Goal: Find specific page/section: Locate a particular part of the current website

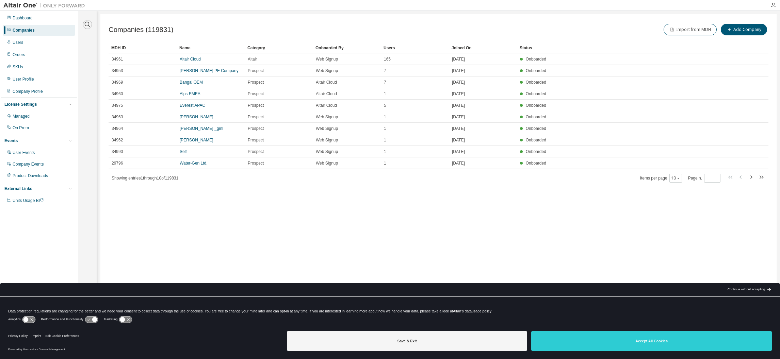
click at [87, 26] on icon "button" at bounding box center [88, 25] width 6 height 6
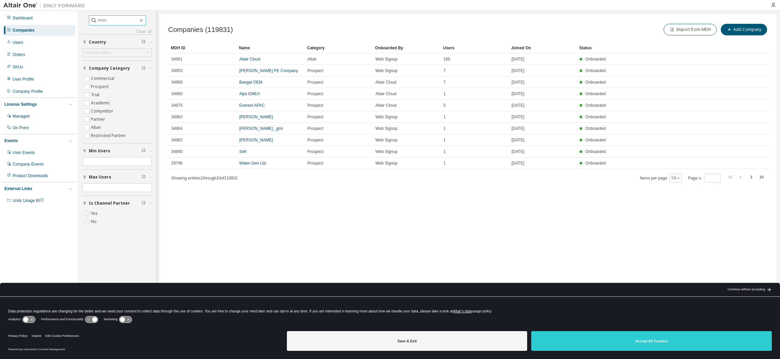
click at [115, 20] on input "text" at bounding box center [117, 20] width 41 height 7
type input "******"
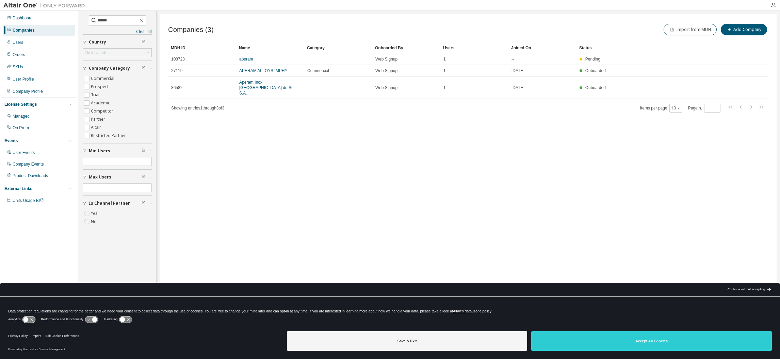
click at [255, 68] on link "APERAM ALLOYS IMPHY" at bounding box center [263, 70] width 48 height 5
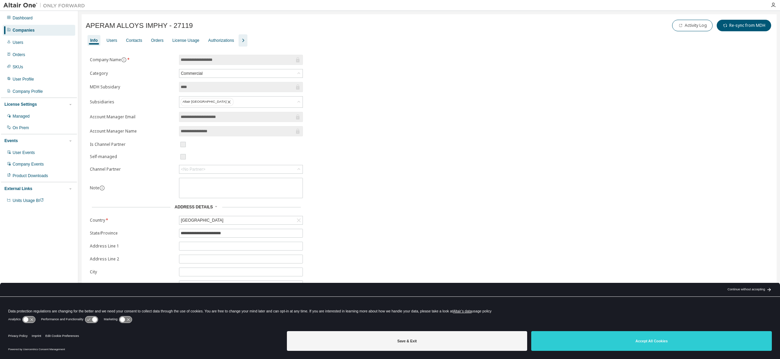
click at [179, 40] on div "License Usage" at bounding box center [185, 40] width 27 height 5
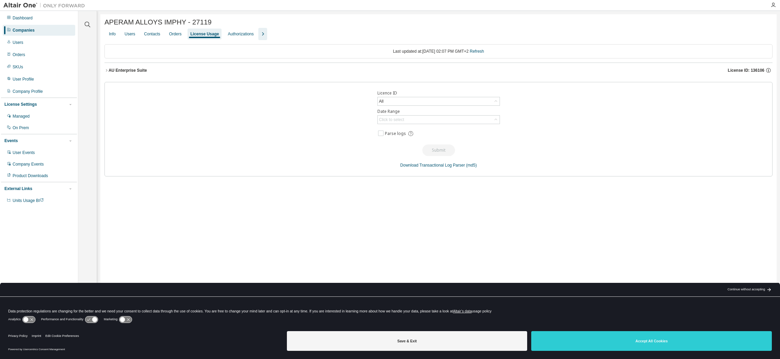
click at [108, 69] on icon "button" at bounding box center [106, 70] width 4 height 4
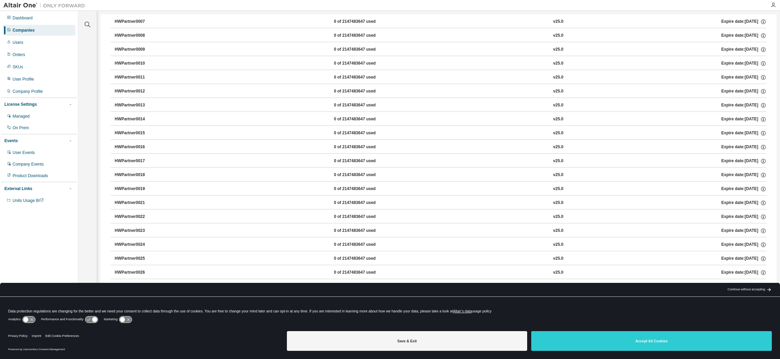
scroll to position [3294, 0]
